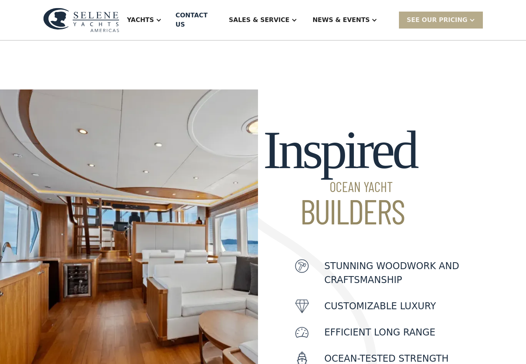
scroll to position [174, 0]
click at [459, 16] on div "SEE Our Pricing" at bounding box center [437, 19] width 61 height 9
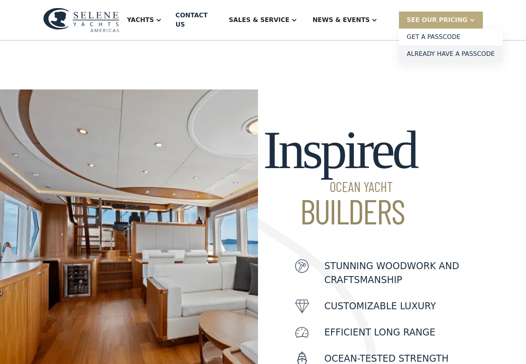
click at [468, 47] on link "Already have a passcode" at bounding box center [451, 53] width 104 height 17
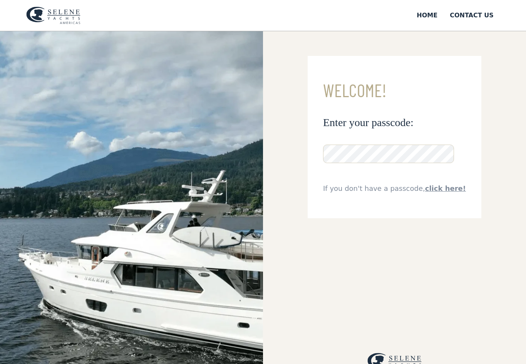
click at [444, 191] on link "click here!" at bounding box center [445, 188] width 41 height 8
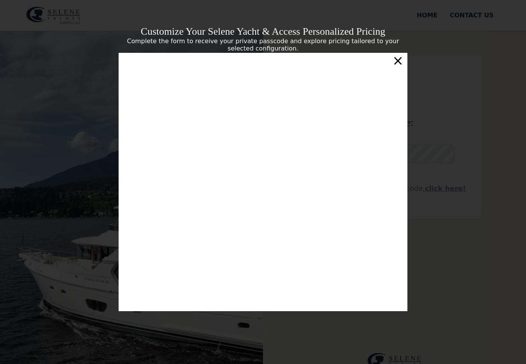
scroll to position [4, 0]
click at [401, 62] on div "×" at bounding box center [398, 60] width 11 height 15
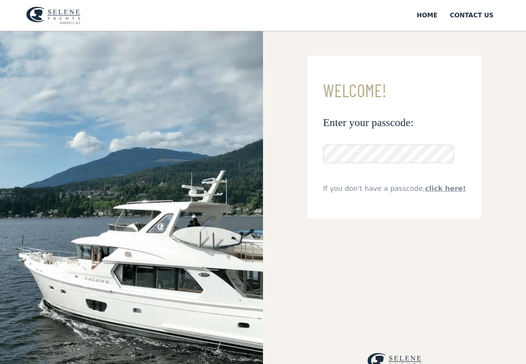
click at [446, 190] on link "click here!" at bounding box center [445, 188] width 41 height 8
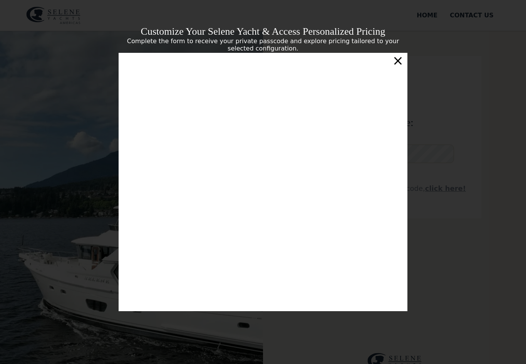
scroll to position [0, 0]
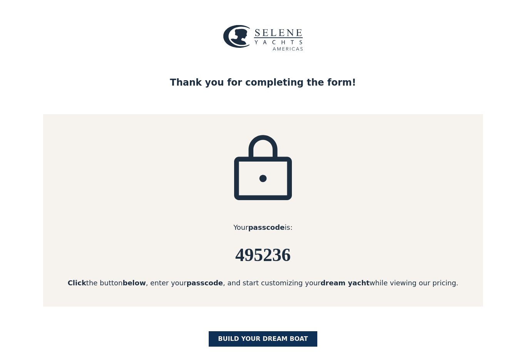
click at [267, 336] on link "BUILD yOUR dream boat" at bounding box center [263, 338] width 109 height 15
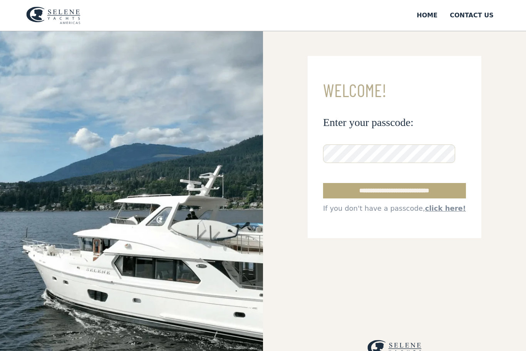
click at [424, 189] on input "**********" at bounding box center [394, 190] width 143 height 15
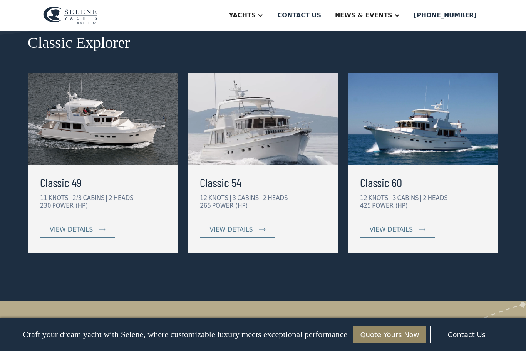
scroll to position [380, 0]
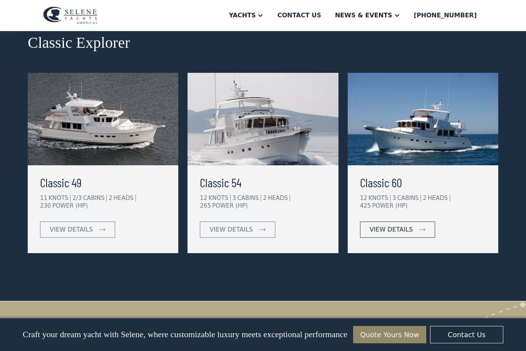
click at [407, 226] on div "view details" at bounding box center [391, 229] width 43 height 9
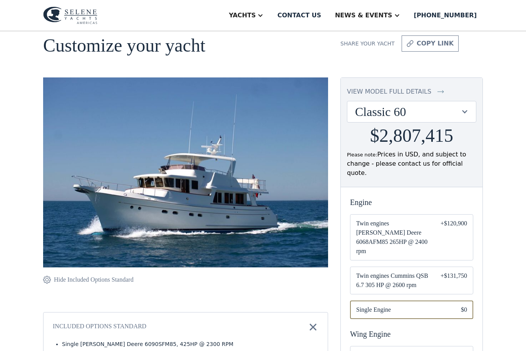
scroll to position [41, 0]
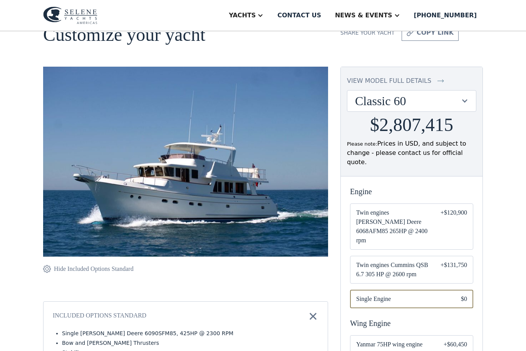
click at [432, 221] on div "Email Form" at bounding box center [411, 226] width 123 height 46
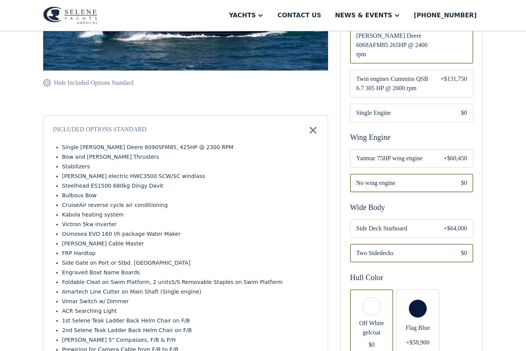
scroll to position [227, 0]
click at [411, 223] on span "Side Deck Starboard" at bounding box center [393, 227] width 75 height 9
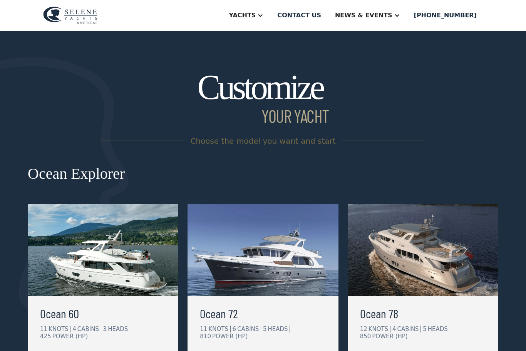
click at [140, 283] on img at bounding box center [103, 250] width 151 height 92
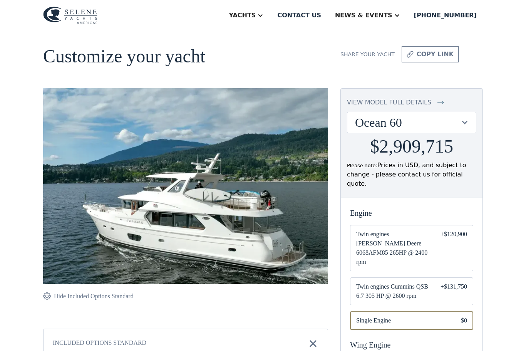
scroll to position [22, 0]
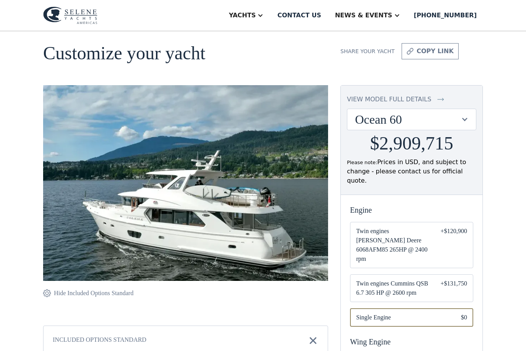
click at [433, 234] on div "Email Form" at bounding box center [411, 245] width 123 height 46
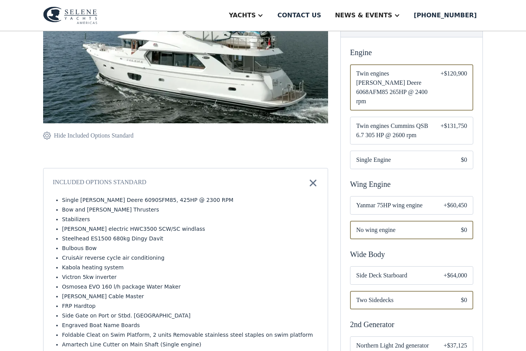
scroll to position [193, 0]
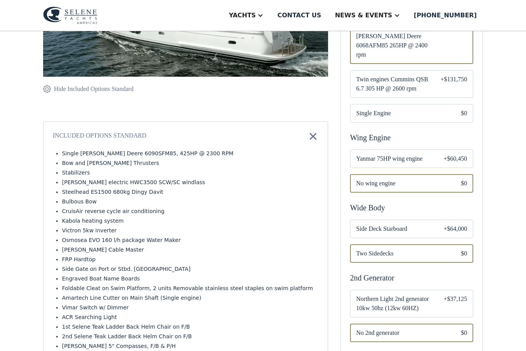
click at [421, 225] on span "Side Deck Starboard" at bounding box center [393, 229] width 75 height 9
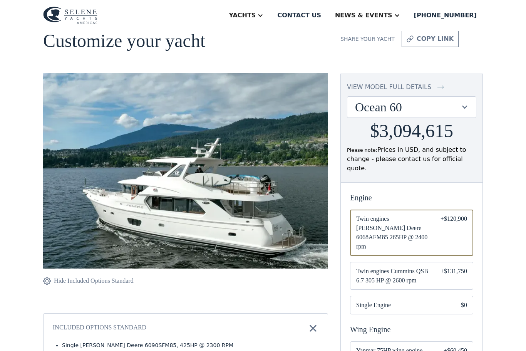
scroll to position [25, 0]
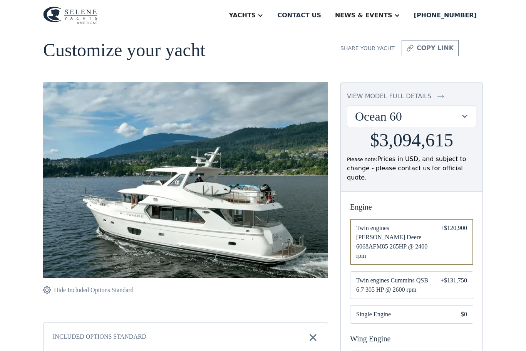
click at [454, 92] on link "view model full details" at bounding box center [411, 96] width 129 height 9
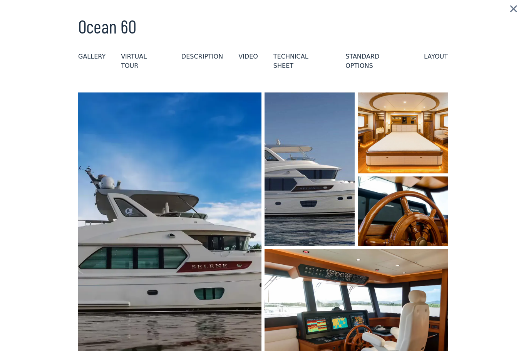
scroll to position [0, 0]
click at [437, 58] on div "layout" at bounding box center [436, 56] width 24 height 9
